Goal: Task Accomplishment & Management: Use online tool/utility

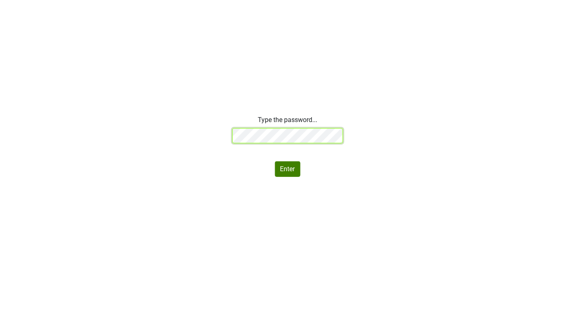
click at [196, 132] on div "Type the password... Enter" at bounding box center [287, 146] width 575 height 62
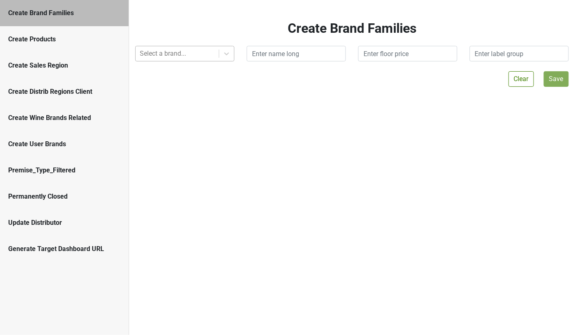
click at [171, 61] on div "Select a brand..." at bounding box center [177, 53] width 83 height 15
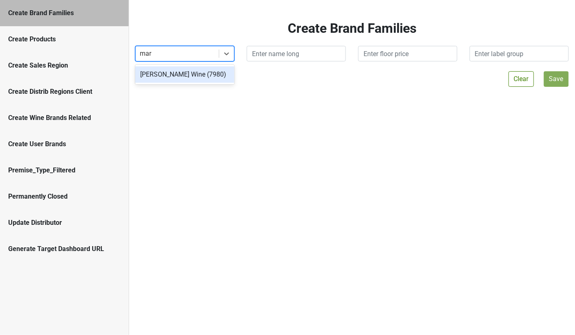
type input "[PERSON_NAME]"
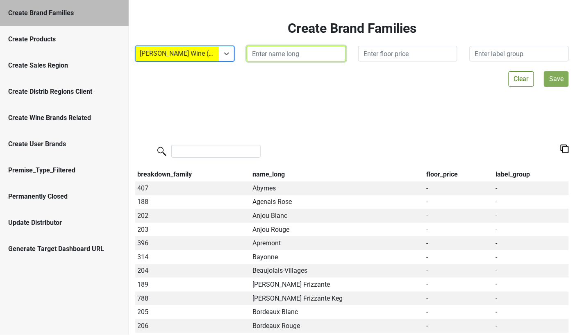
click at [309, 55] on input "text" at bounding box center [296, 54] width 99 height 16
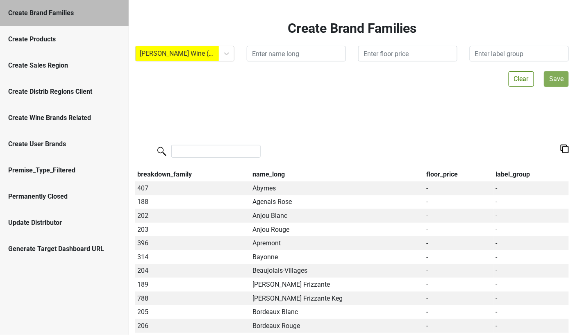
click at [87, 45] on div "Create Products" at bounding box center [64, 39] width 129 height 26
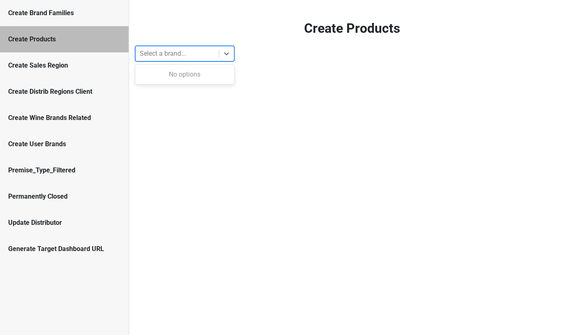
click at [211, 50] on div at bounding box center [177, 53] width 75 height 11
type input "mary"
click at [212, 77] on div "[PERSON_NAME] Wine (7980)" at bounding box center [184, 74] width 99 height 16
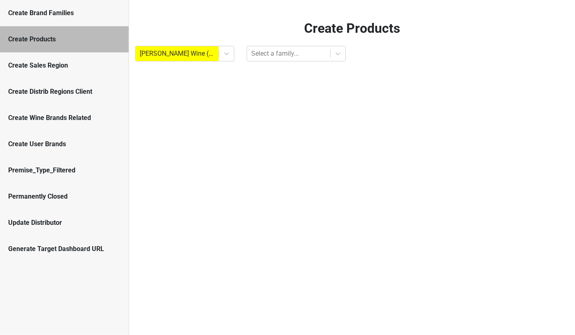
click at [265, 62] on div "Create Products Mary Taylor Wine (7980) Select a family..." at bounding box center [352, 167] width 446 height 335
click at [268, 50] on div at bounding box center [288, 53] width 75 height 11
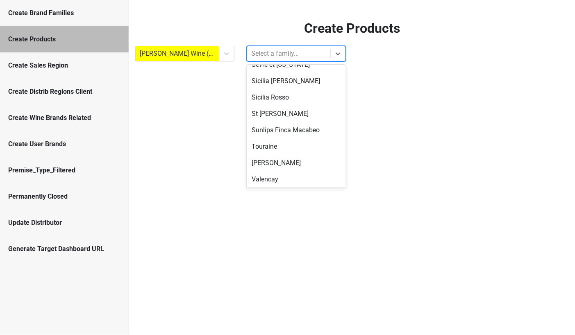
scroll to position [1106, 0]
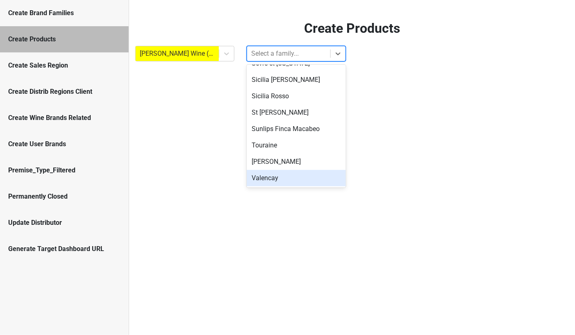
type input "*"
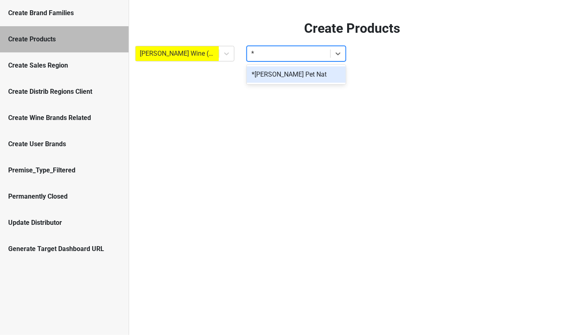
click at [268, 70] on div "*[PERSON_NAME] Pet Nat" at bounding box center [296, 74] width 99 height 16
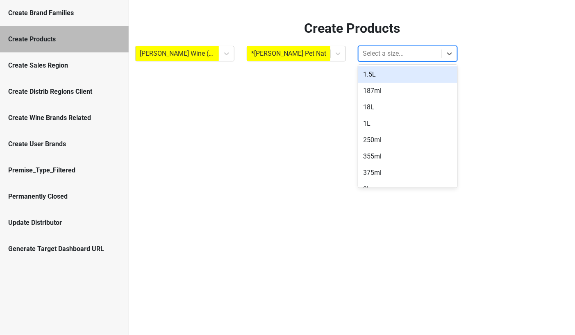
click at [377, 58] on div at bounding box center [400, 53] width 75 height 11
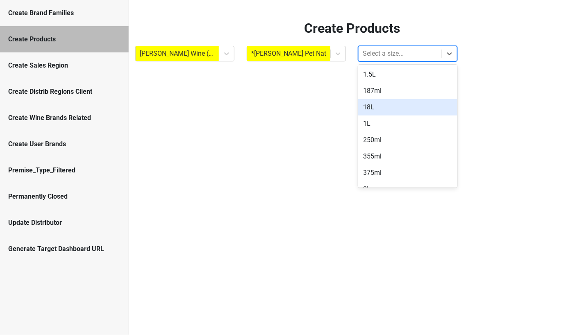
click at [370, 109] on div "18L" at bounding box center [407, 107] width 99 height 16
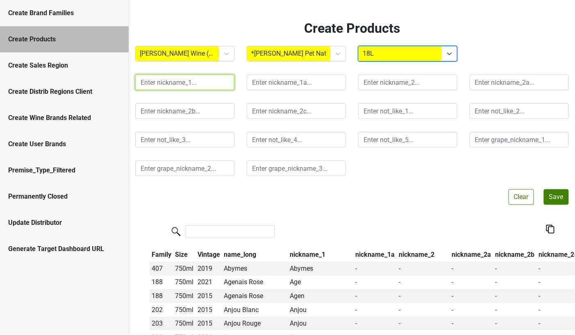
click at [181, 85] on input "text" at bounding box center [184, 83] width 99 height 16
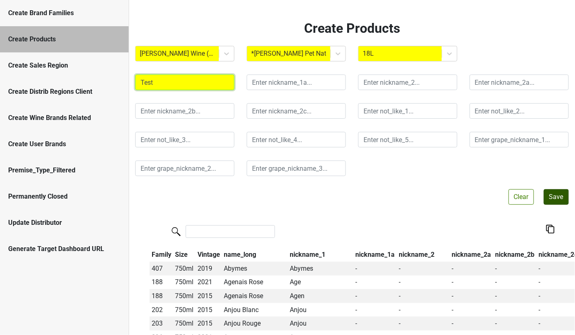
type input "Test"
click at [553, 197] on button "Save" at bounding box center [556, 197] width 25 height 16
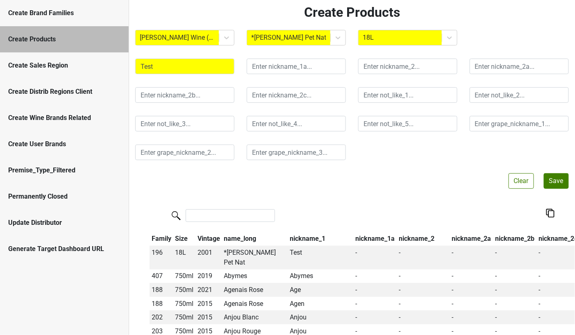
scroll to position [19, 0]
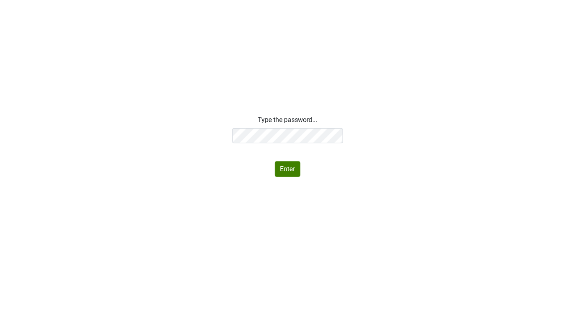
click at [136, 135] on div "Type the password... Enter" at bounding box center [287, 146] width 575 height 62
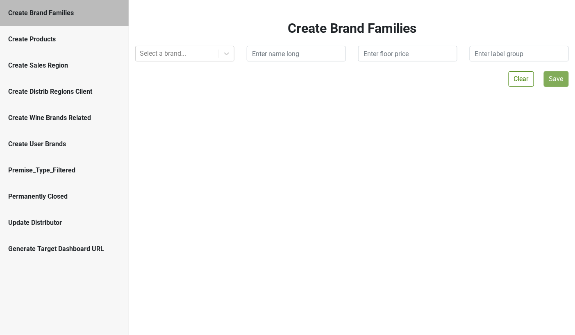
click at [64, 36] on div "Create Products" at bounding box center [64, 39] width 112 height 10
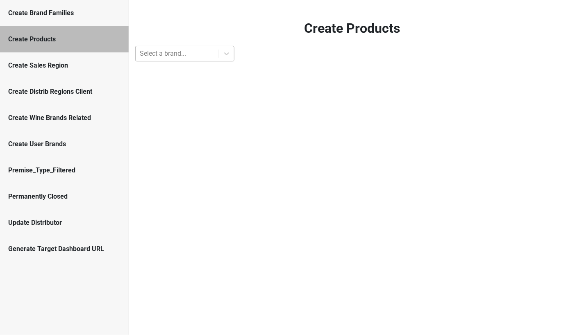
click at [183, 48] on div at bounding box center [177, 53] width 75 height 11
type input "7980"
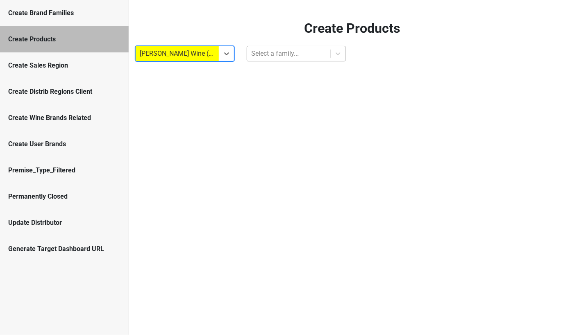
click at [300, 50] on div at bounding box center [288, 53] width 75 height 11
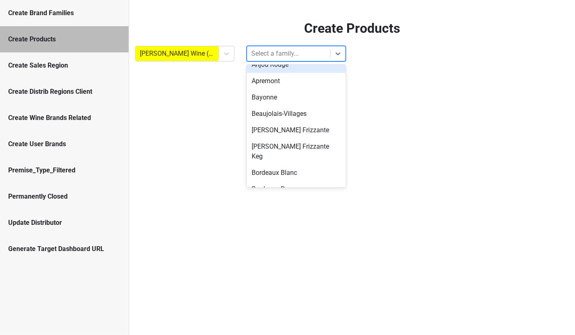
scroll to position [59, 0]
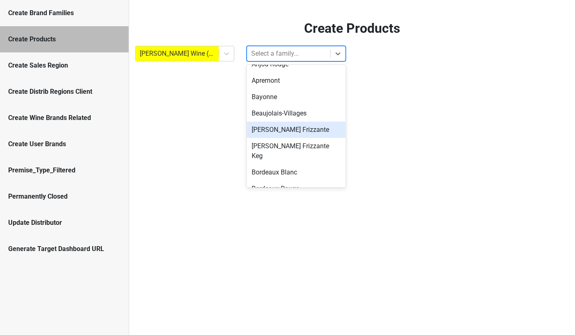
type input "*"
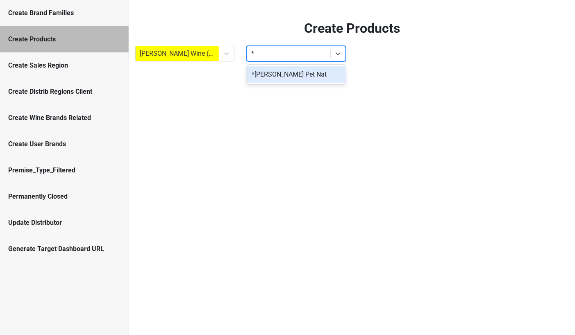
click at [270, 75] on div "*[PERSON_NAME] Pet Nat" at bounding box center [296, 74] width 99 height 16
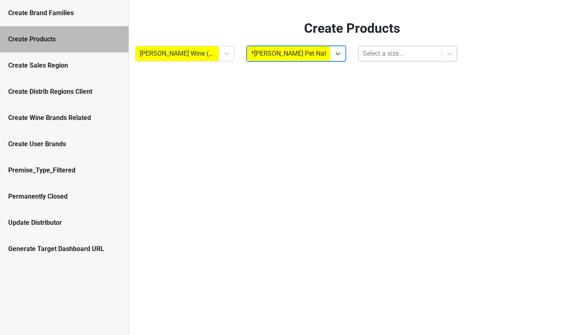
click at [377, 57] on div at bounding box center [400, 53] width 75 height 11
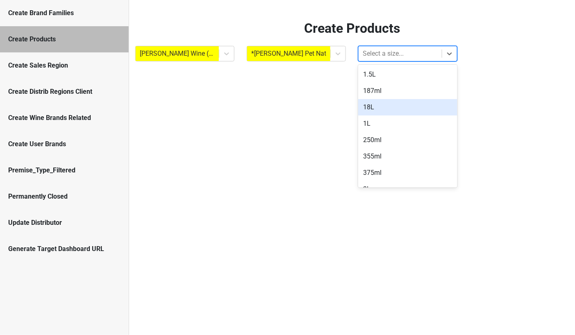
click at [370, 110] on div "18L" at bounding box center [407, 107] width 99 height 16
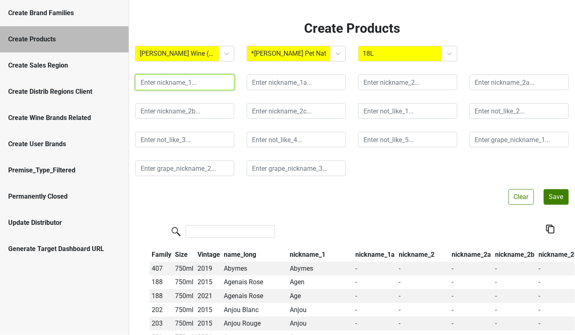
click at [181, 75] on input "text" at bounding box center [184, 83] width 99 height 16
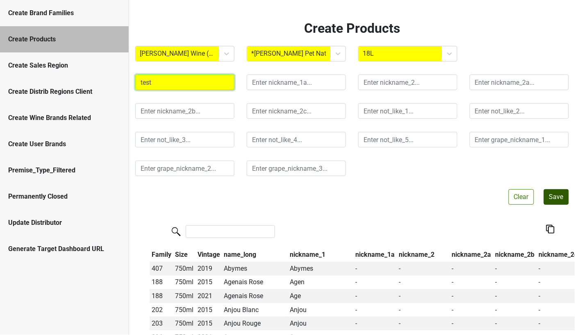
type input "test"
click at [551, 193] on button "Save" at bounding box center [556, 197] width 25 height 16
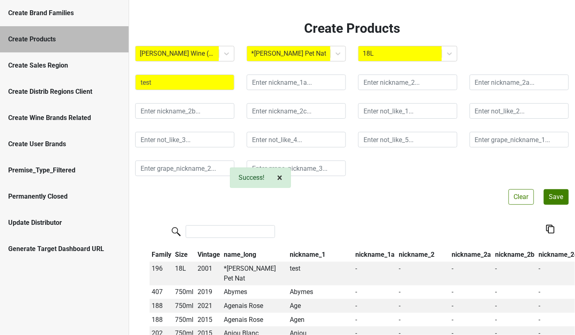
click at [283, 178] on button "× Close alert" at bounding box center [280, 178] width 22 height 20
click at [78, 12] on div "Create Brand Families" at bounding box center [64, 13] width 112 height 10
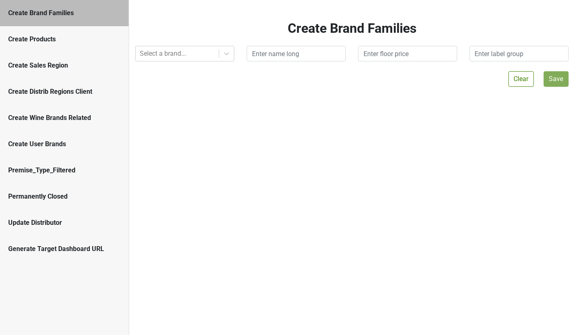
click at [70, 45] on div "Create Products" at bounding box center [64, 39] width 129 height 26
click at [53, 41] on div "Create Products" at bounding box center [64, 39] width 112 height 10
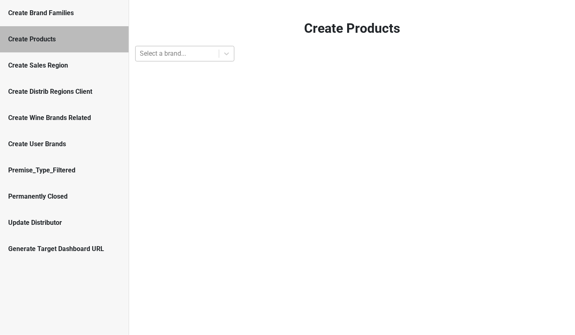
click at [158, 61] on div "Select a brand..." at bounding box center [184, 54] width 99 height 16
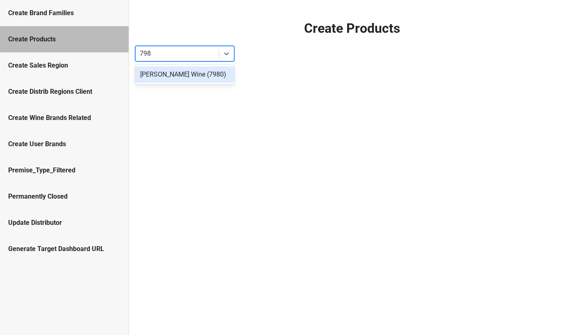
type input "7980"
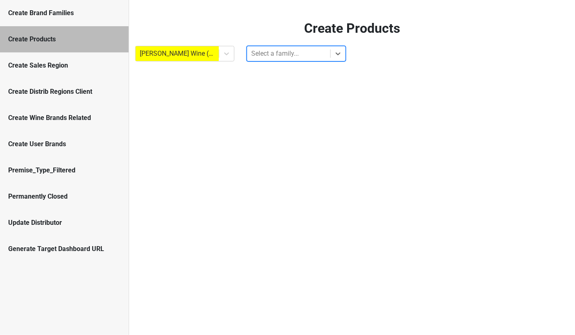
type input "*"
click at [263, 72] on div "*[PERSON_NAME] Pet Nat" at bounding box center [296, 74] width 99 height 16
click at [379, 54] on div at bounding box center [400, 53] width 75 height 11
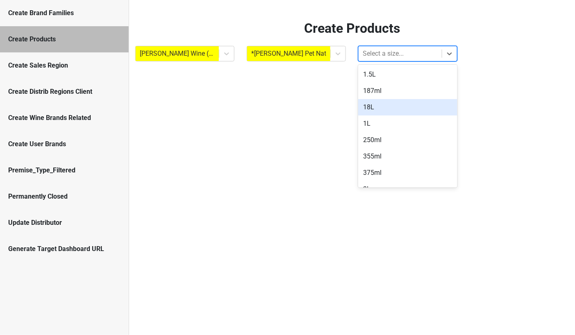
click at [368, 107] on div "18L" at bounding box center [407, 107] width 99 height 16
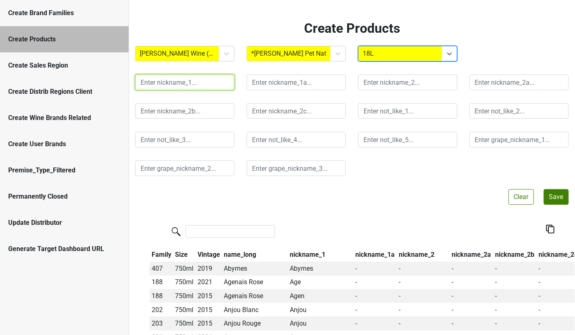
click at [175, 84] on input "text" at bounding box center [184, 83] width 99 height 16
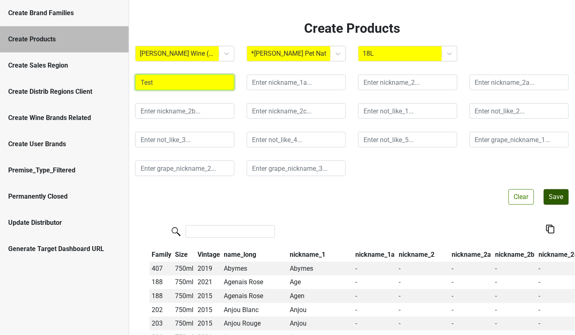
type input "Test"
click at [551, 199] on button "Save" at bounding box center [556, 197] width 25 height 16
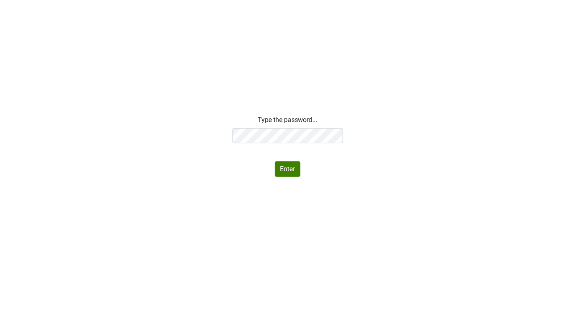
click at [157, 127] on div "Type the password... Enter" at bounding box center [287, 146] width 575 height 62
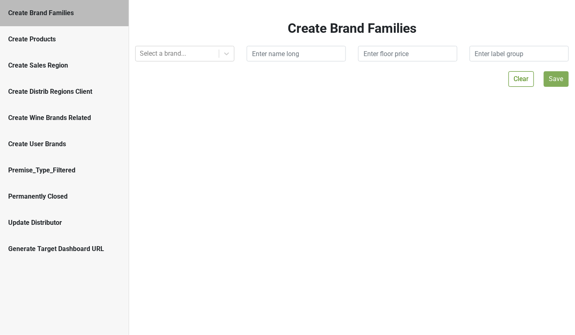
click at [75, 43] on div "Create Products" at bounding box center [64, 39] width 112 height 10
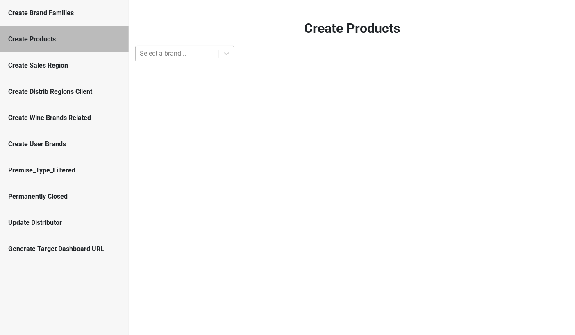
click at [185, 55] on div at bounding box center [177, 53] width 75 height 11
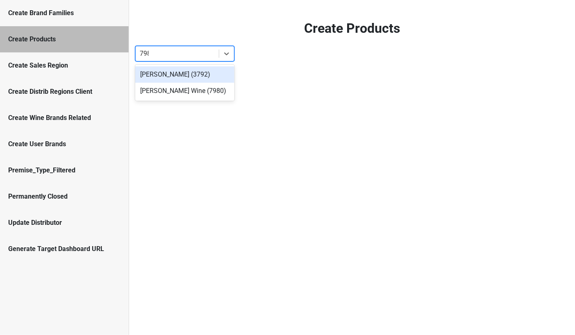
type input "7980"
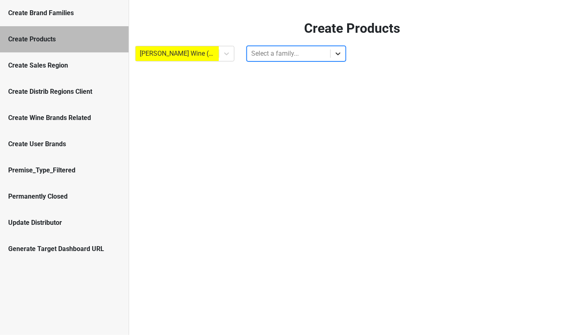
click at [337, 48] on div at bounding box center [338, 53] width 15 height 15
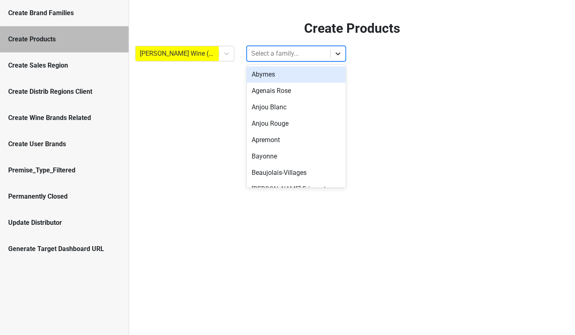
type input "*"
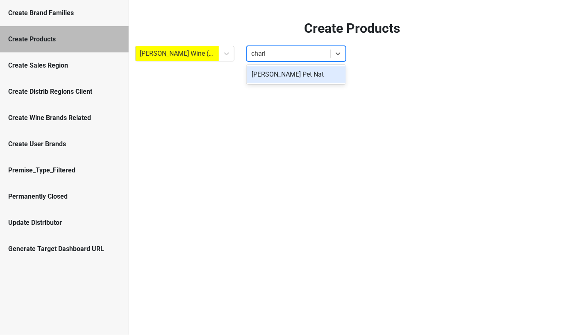
type input "[PERSON_NAME]"
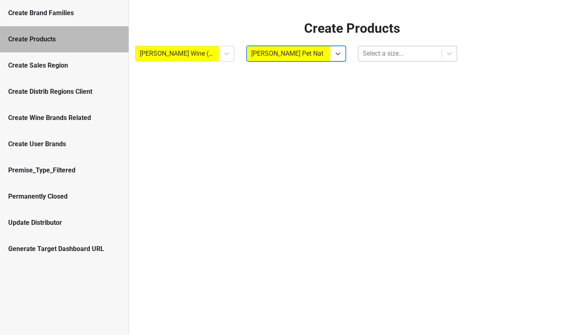
click at [386, 54] on div at bounding box center [400, 53] width 75 height 11
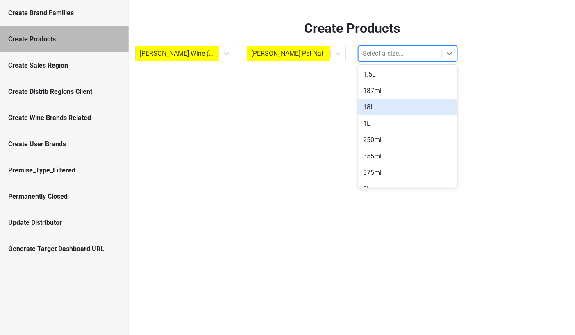
click at [374, 104] on div "18L" at bounding box center [407, 107] width 99 height 16
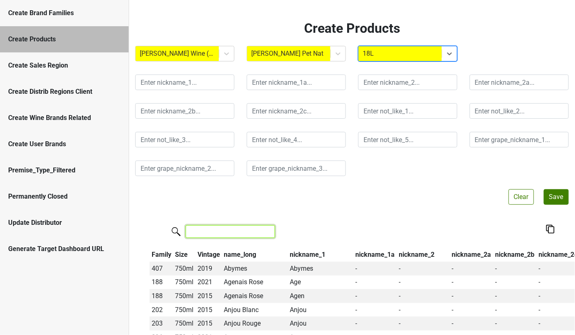
click at [209, 234] on input "search" at bounding box center [230, 231] width 89 height 13
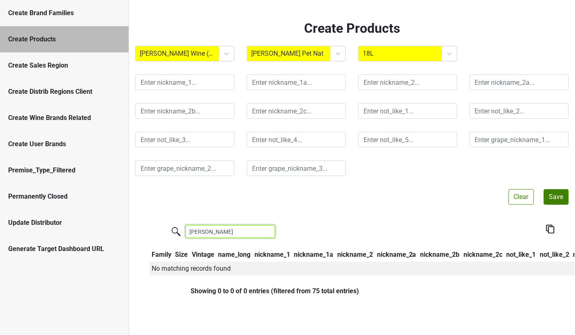
type input "[PERSON_NAME]"
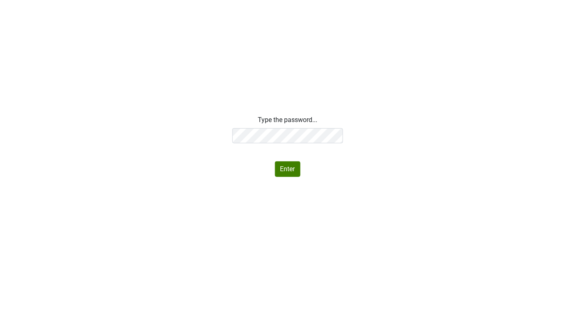
click at [194, 136] on div "Type the password... Enter" at bounding box center [287, 146] width 575 height 62
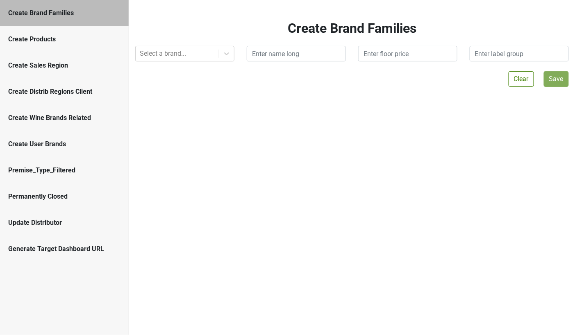
click at [55, 45] on div "Create Products" at bounding box center [64, 39] width 129 height 26
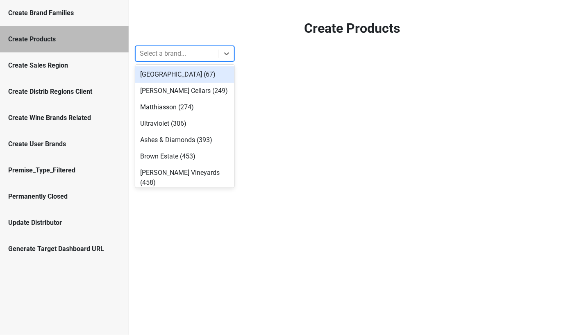
click at [184, 59] on div at bounding box center [177, 53] width 75 height 11
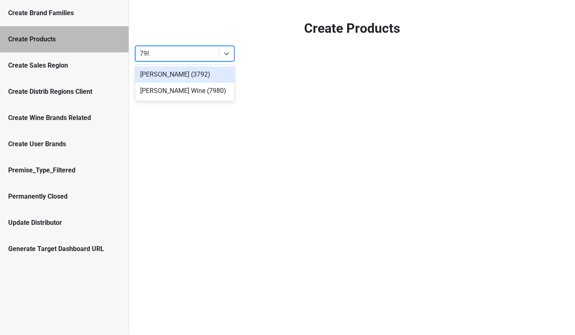
type input "7980"
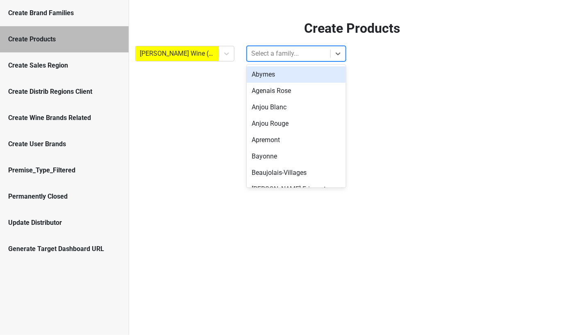
click at [289, 56] on div at bounding box center [288, 53] width 75 height 11
type input "*"
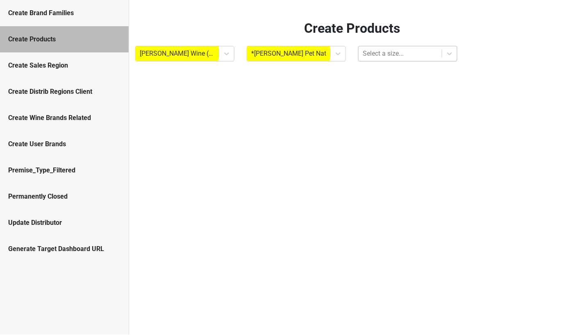
click at [389, 47] on div "Select a size..." at bounding box center [399, 53] width 83 height 15
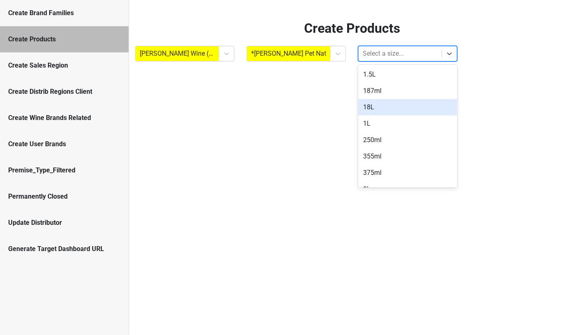
click at [372, 105] on div "18L" at bounding box center [407, 107] width 99 height 16
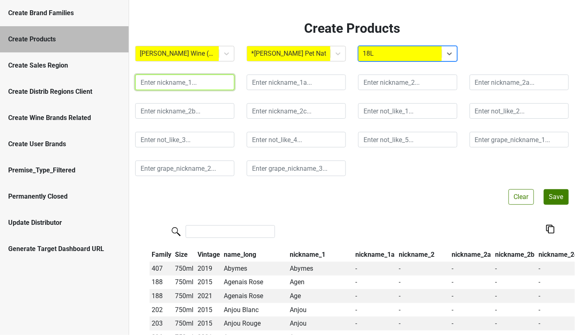
click at [176, 84] on input "text" at bounding box center [184, 83] width 99 height 16
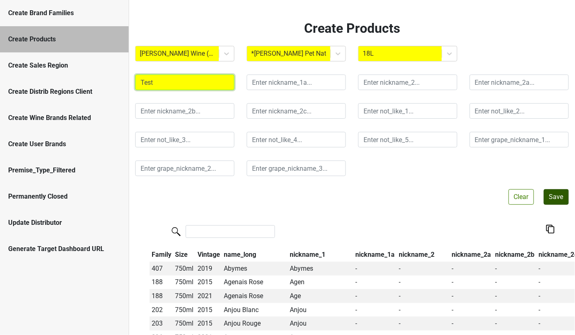
type input "Test"
click at [558, 200] on button "Save" at bounding box center [556, 197] width 25 height 16
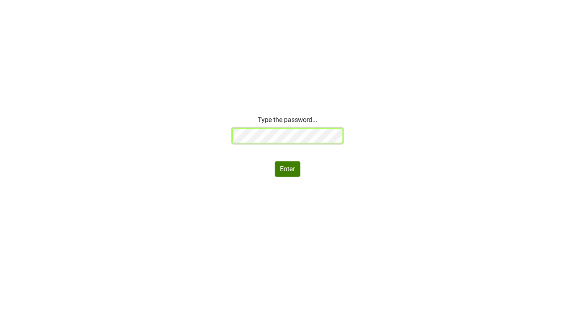
click at [182, 122] on div "Type the password... Enter" at bounding box center [287, 146] width 575 height 62
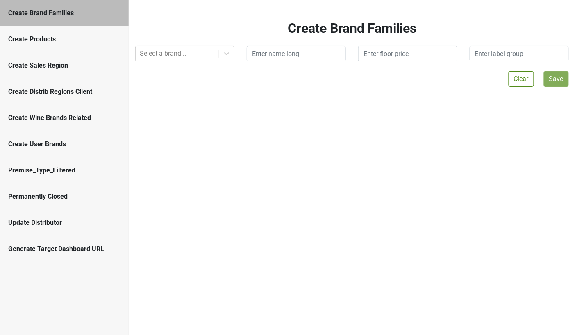
click at [46, 44] on div "Create Products" at bounding box center [64, 39] width 129 height 26
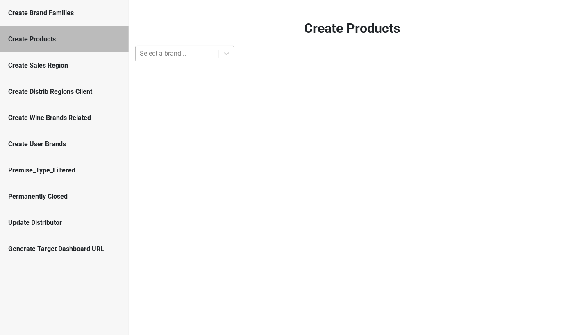
click at [187, 60] on div "Select a brand..." at bounding box center [177, 53] width 83 height 15
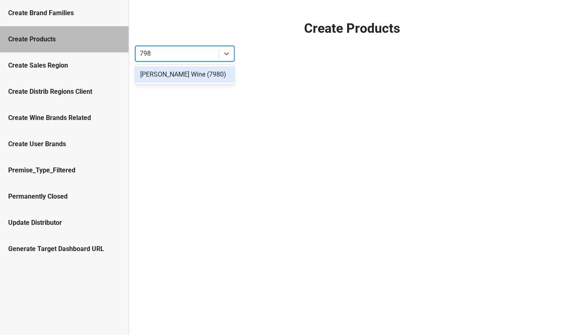
type input "7980"
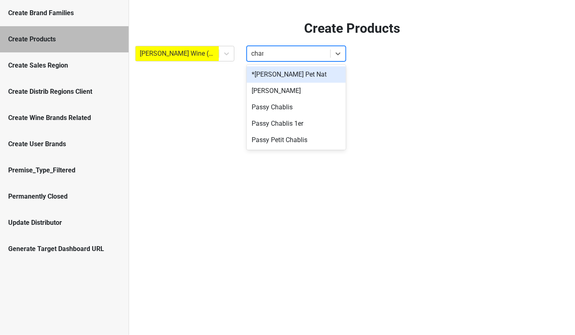
type input "charl"
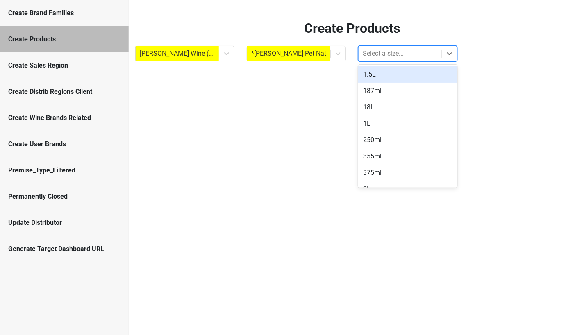
click at [370, 53] on div at bounding box center [400, 53] width 75 height 11
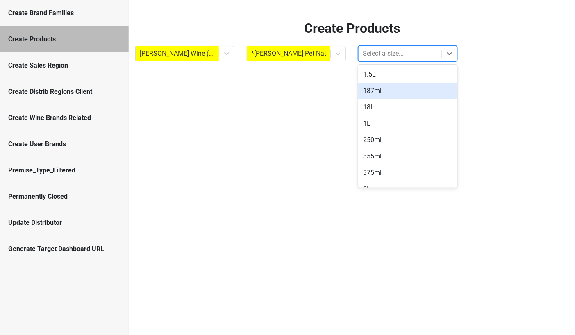
click at [368, 91] on div "187ml" at bounding box center [407, 91] width 99 height 16
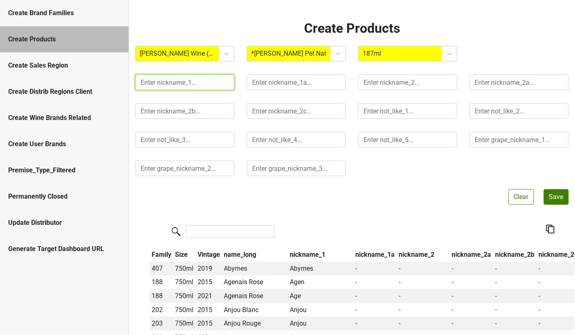
click at [191, 84] on input "text" at bounding box center [184, 83] width 99 height 16
type input "Test"
click at [392, 52] on div at bounding box center [400, 53] width 75 height 11
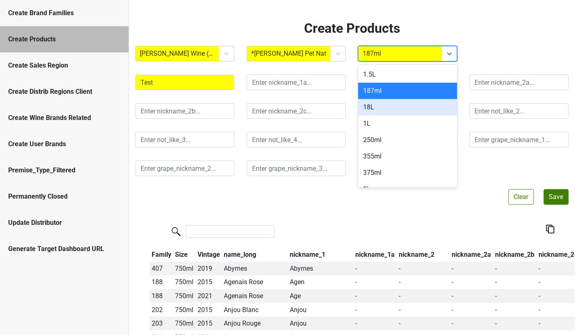
click at [369, 101] on div "18L" at bounding box center [407, 107] width 99 height 16
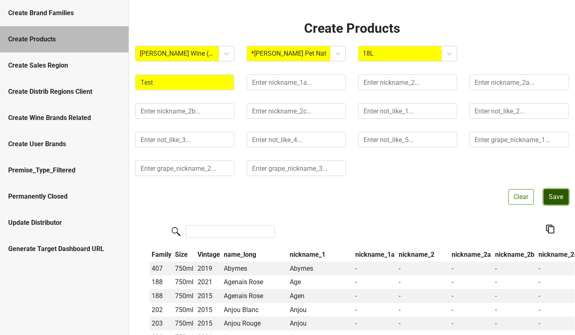
click at [548, 195] on button "Save" at bounding box center [556, 197] width 25 height 16
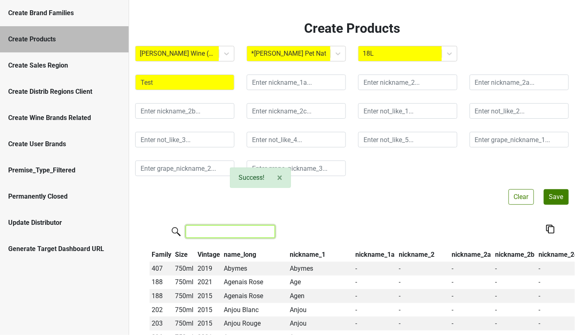
click at [204, 229] on input "search" at bounding box center [230, 231] width 89 height 13
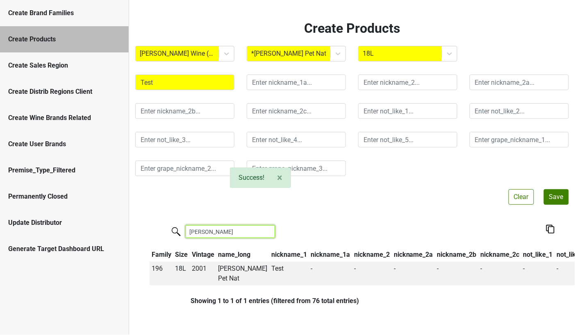
type input "[PERSON_NAME]"
